Goal: Find specific page/section: Find specific page/section

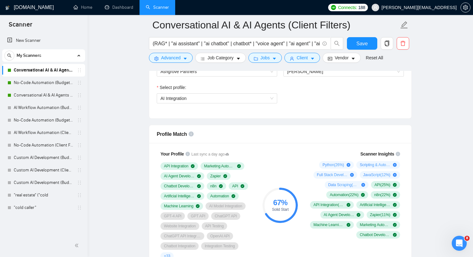
scroll to position [338, 0]
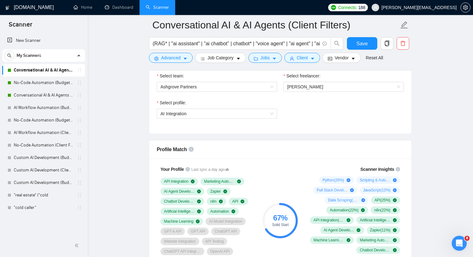
click at [220, 107] on div "Select profile:" at bounding box center [217, 103] width 120 height 9
click at [219, 112] on span "AI Integration" at bounding box center [216, 113] width 113 height 9
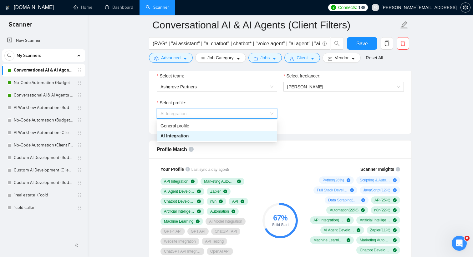
click at [207, 137] on div "AI Integration" at bounding box center [216, 136] width 113 height 7
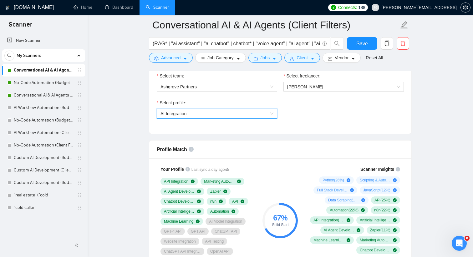
click at [322, 126] on div "Select team: Ashgrove Partners Select freelancer: [PERSON_NAME] Select profile:…" at bounding box center [280, 99] width 262 height 69
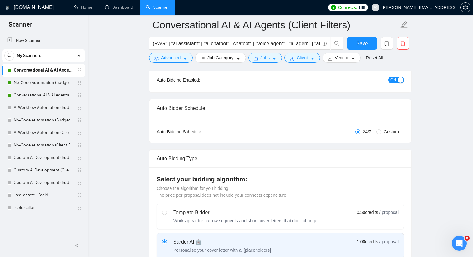
scroll to position [0, 0]
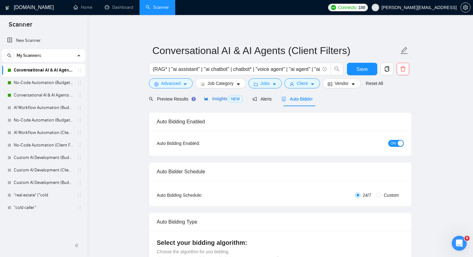
click at [219, 102] on div "Insights NEW" at bounding box center [223, 98] width 38 height 7
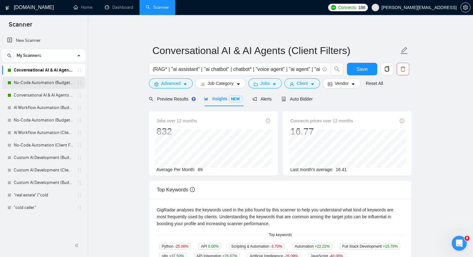
click at [51, 84] on link "No-Code Automation (Budget Filters W4, Aug)" at bounding box center [43, 83] width 59 height 13
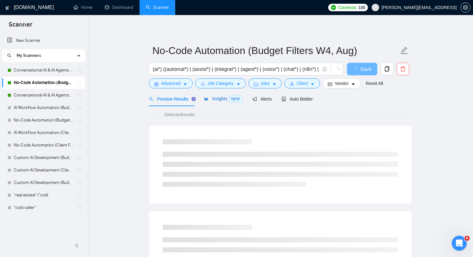
click at [222, 99] on span "Insights NEW" at bounding box center [223, 98] width 38 height 5
